Goal: Navigation & Orientation: Find specific page/section

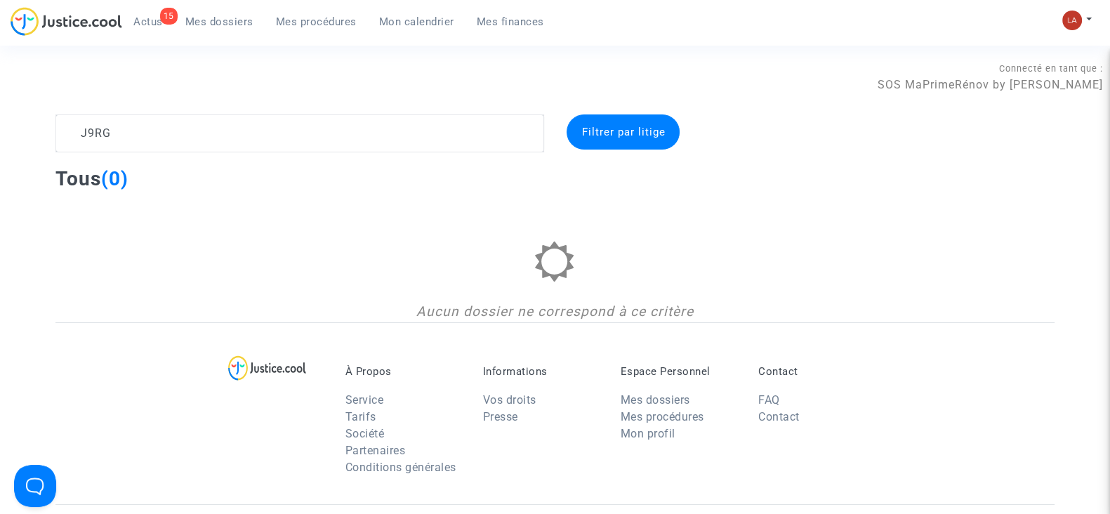
click at [1070, 7] on div "15 Actus Mes dossiers Mes procédures Mon calendrier Mes finances Mon profil Cha…" at bounding box center [555, 26] width 1110 height 39
click at [1070, 12] on img at bounding box center [1072, 21] width 20 height 20
click at [995, 72] on link "Changer de compte" at bounding box center [1021, 72] width 142 height 22
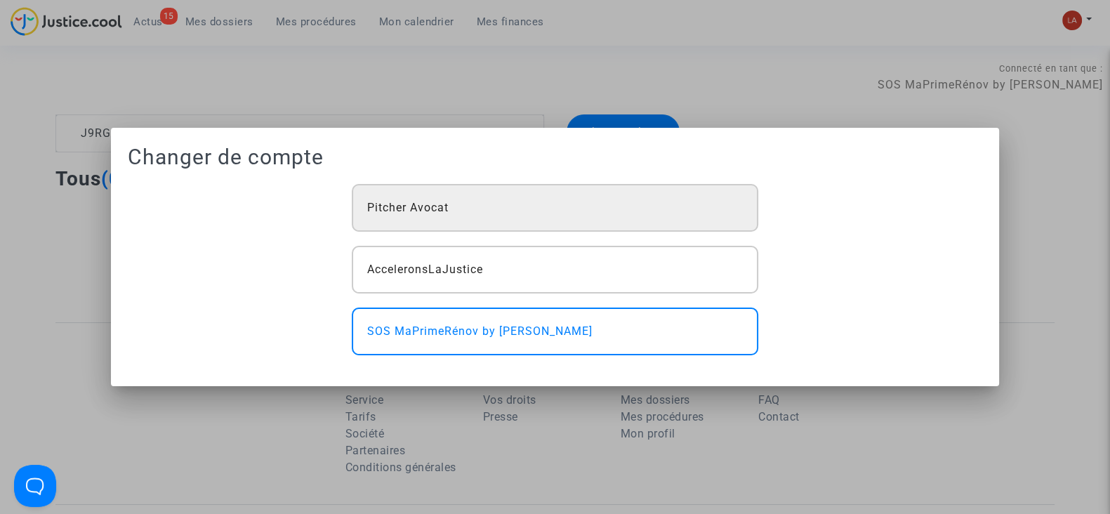
click at [462, 206] on div "Pitcher Avocat" at bounding box center [555, 208] width 406 height 48
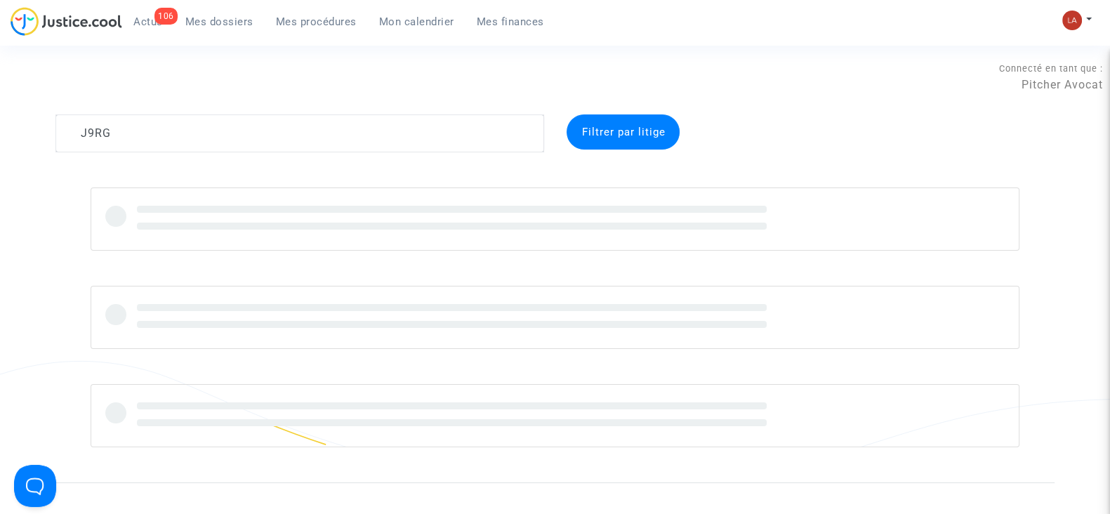
click at [316, 25] on span "Mes procédures" at bounding box center [316, 21] width 81 height 13
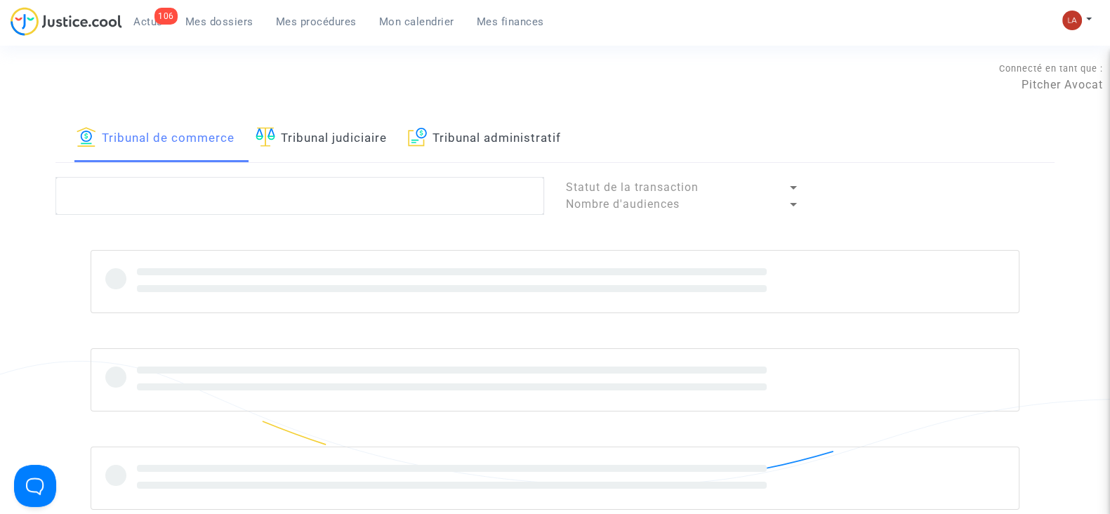
click at [354, 138] on link "Tribunal judiciaire" at bounding box center [321, 138] width 131 height 48
